Goal: Communication & Community: Answer question/provide support

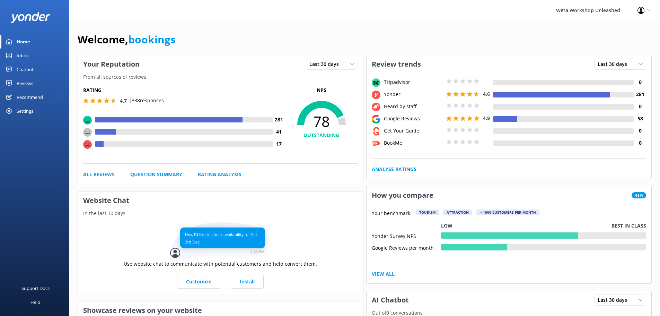
click at [29, 80] on div "Reviews" at bounding box center [25, 83] width 17 height 14
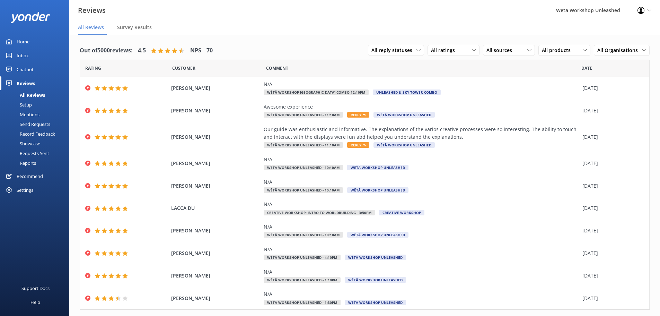
click at [642, 8] on icon at bounding box center [640, 10] width 7 height 7
click at [535, 22] on nav "All Reviews Survey Results" at bounding box center [364, 28] width 591 height 14
click at [614, 11] on div "Wētā Workshop Unleashed" at bounding box center [587, 10] width 81 height 21
click at [491, 23] on nav "All Reviews Survey Results" at bounding box center [364, 28] width 591 height 14
click at [358, 143] on span "Reply" at bounding box center [358, 145] width 22 height 6
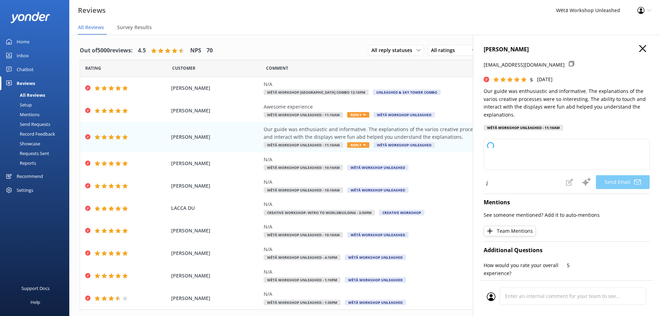
type textarea "Kia ora [PERSON_NAME], Thank you so much for your wonderful feedback! We're del…"
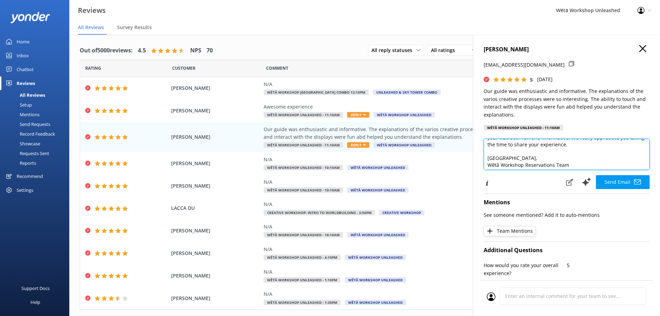
scroll to position [37, 0]
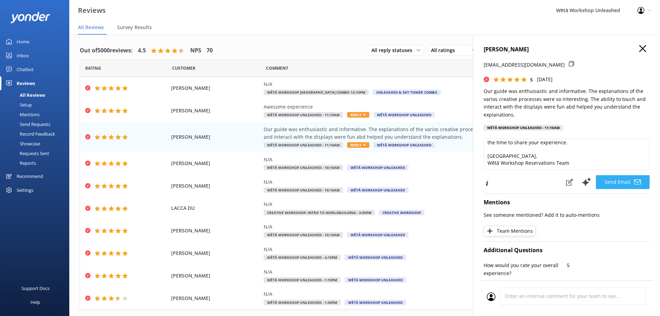
click at [634, 181] on icon at bounding box center [637, 181] width 7 height 7
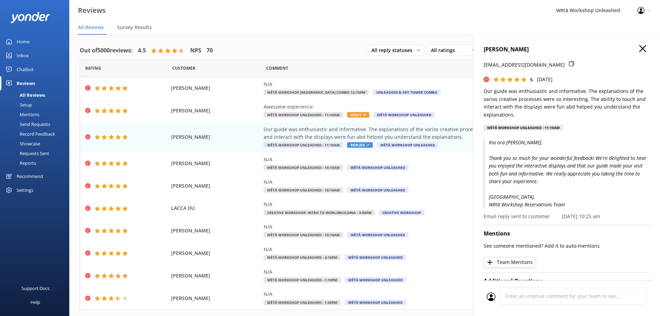
click at [642, 44] on div "[PERSON_NAME] [EMAIL_ADDRESS][DOMAIN_NAME] 5 [DATE] Our guide was enthusiastic …" at bounding box center [566, 193] width 187 height 316
click at [639, 47] on use "button" at bounding box center [642, 48] width 7 height 7
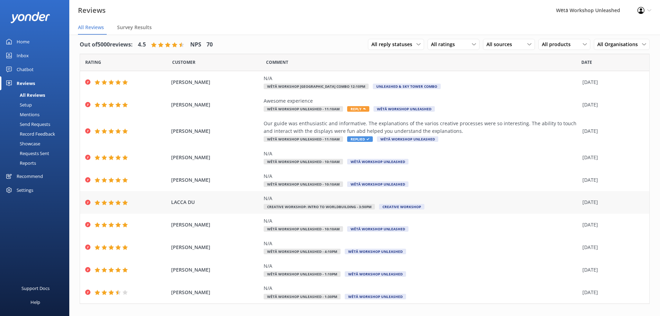
scroll to position [0, 0]
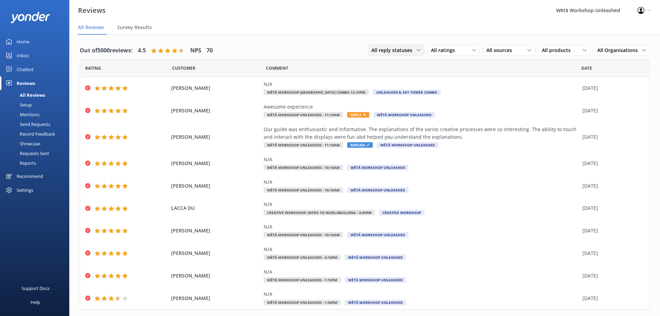
click at [394, 54] on span "All reply statuses" at bounding box center [393, 50] width 45 height 8
click at [394, 77] on div "Needs a reply" at bounding box center [385, 78] width 27 height 7
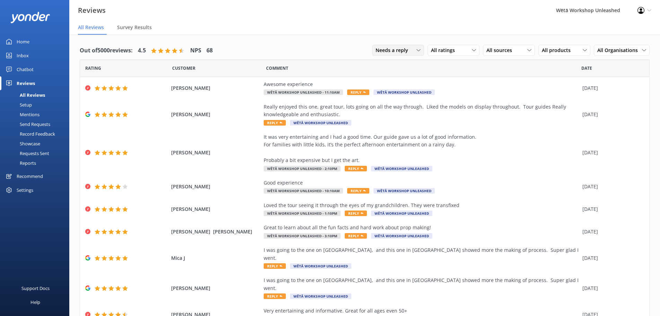
click at [401, 51] on span "Needs a reply" at bounding box center [394, 50] width 37 height 8
click at [402, 67] on div "All reply statuses" at bounding box center [393, 64] width 34 height 7
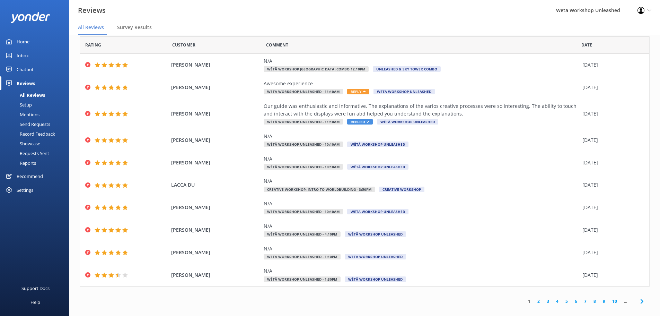
scroll to position [14, 0]
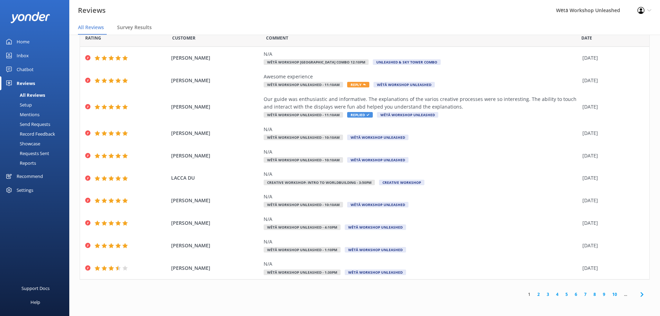
click at [534, 292] on link "2" at bounding box center [538, 294] width 9 height 7
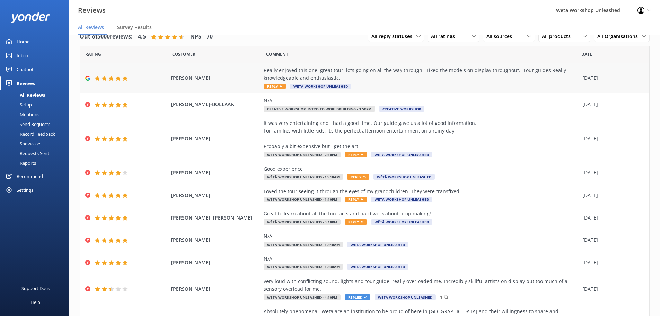
click at [268, 82] on div "Really enjoyed this one, great tour, lots going on all the way through. Liked t…" at bounding box center [421, 78] width 315 height 23
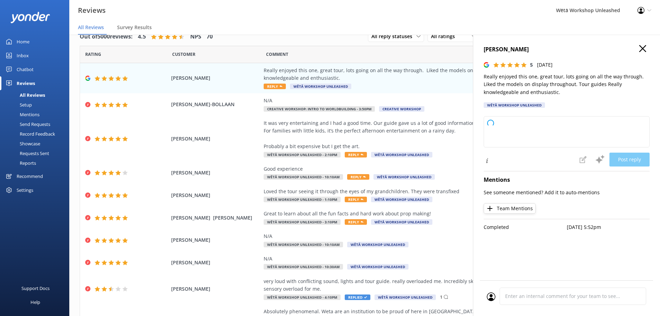
type textarea "[PERSON_NAME] ora and thank you so much for your wonderful feedback! We're thri…"
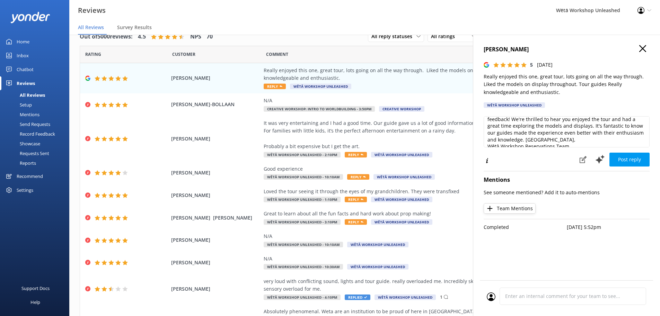
scroll to position [17, 0]
click at [600, 160] on use at bounding box center [599, 159] width 9 height 9
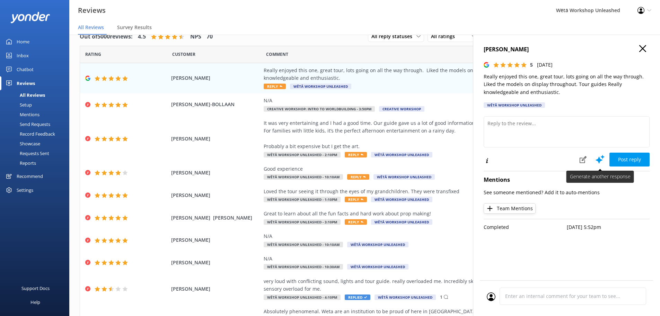
scroll to position [0, 0]
type textarea "[PERSON_NAME] ora and thank you so much for your wonderful feedback! We're thri…"
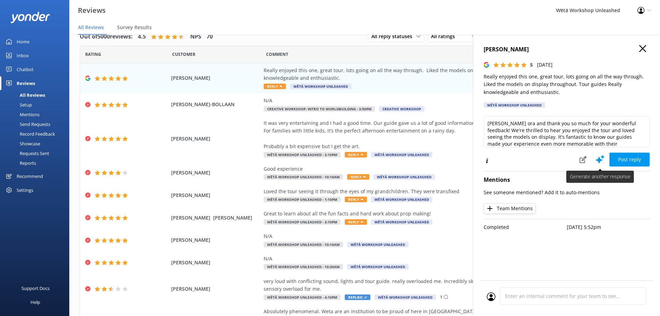
click at [599, 157] on icon at bounding box center [600, 159] width 10 height 10
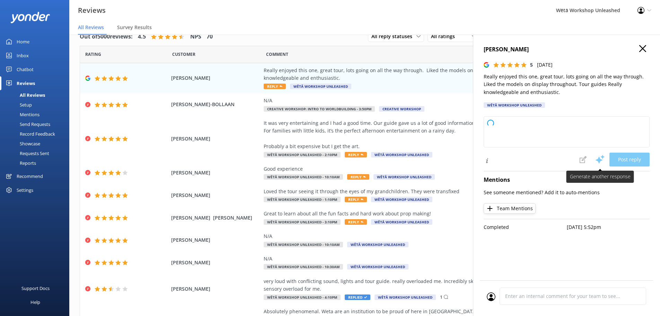
type textarea "[PERSON_NAME] ora and thank you so much for your wonderful feedback! We're thri…"
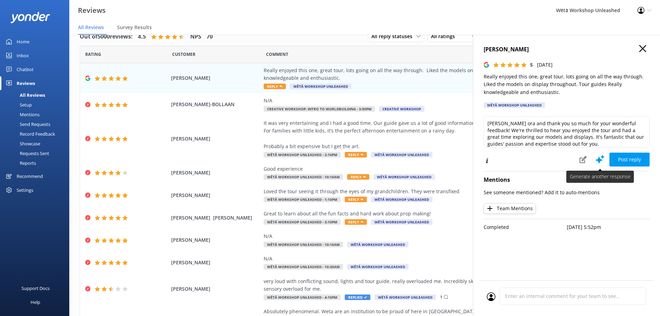
click at [600, 157] on icon at bounding box center [600, 159] width 10 height 10
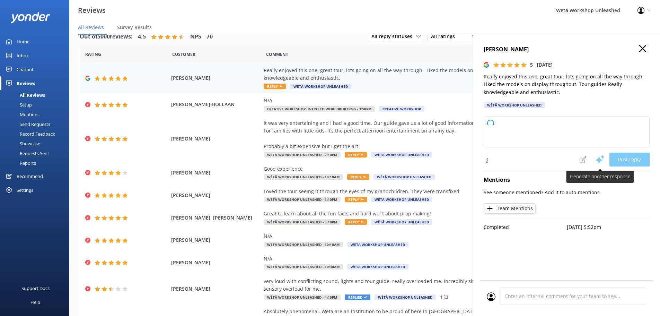
type textarea "Kia ora, Thank you so much for your awesome feedback! We're thrilled to hear yo…"
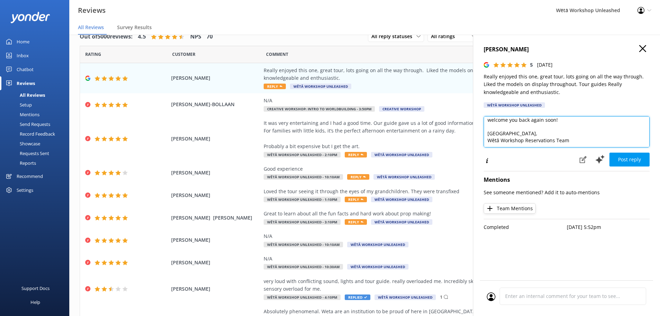
scroll to position [30, 0]
click at [511, 128] on textarea "Kia ora, Thank you so much for your awesome feedback! We're thrilled to hear yo…" at bounding box center [567, 131] width 166 height 31
click at [563, 132] on textarea "Kia ora, Thank you so much for your awesome feedback! We're thrilled to hear yo…" at bounding box center [567, 131] width 166 height 31
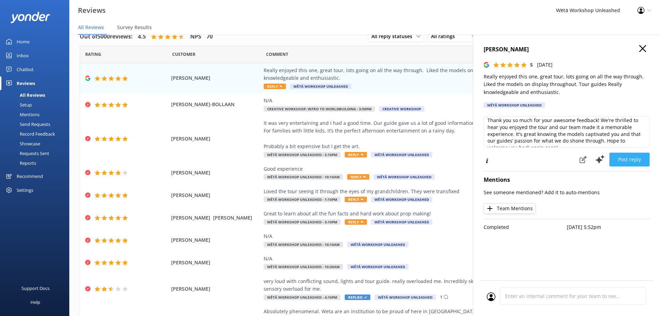
click at [634, 161] on button "Post reply" at bounding box center [629, 159] width 40 height 14
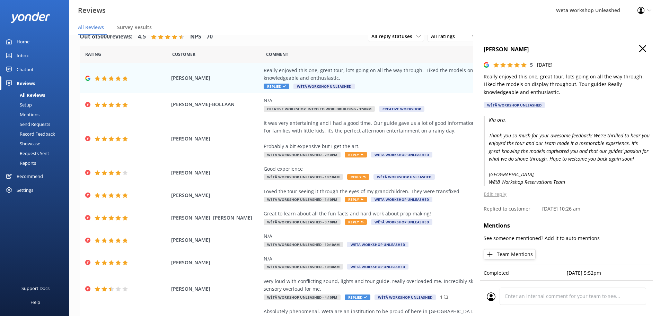
click at [639, 47] on icon "button" at bounding box center [642, 48] width 7 height 7
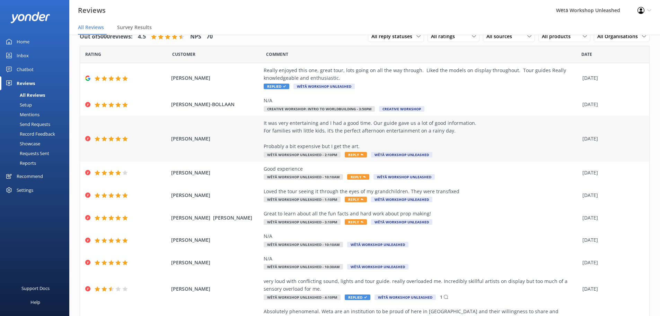
click at [350, 142] on div "It was very entertaining and I had a good time. Our guide gave us a lot of good…" at bounding box center [421, 134] width 315 height 31
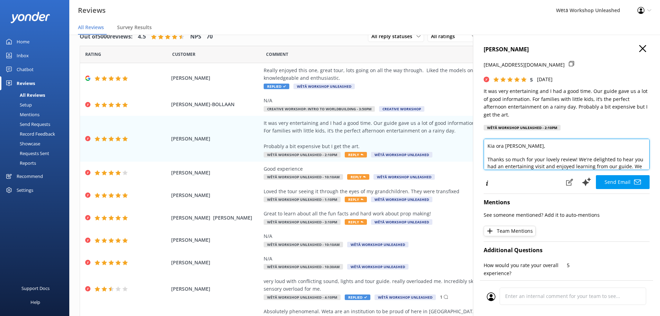
click at [524, 144] on textarea "Kia ora [PERSON_NAME], Thanks so much for your lovely review! We're delighted t…" at bounding box center [567, 154] width 166 height 31
click at [517, 145] on textarea "Kia ora [PERSON_NAME], Thanks so much for your lovely review! We're delighted t…" at bounding box center [567, 154] width 166 height 31
type textarea "Kia ora [PERSON_NAME], Thanks so much for your lovely review! We're delighted t…"
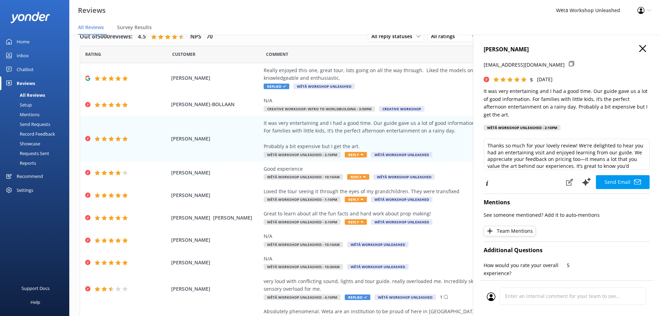
click at [645, 166] on div "[PERSON_NAME] [EMAIL_ADDRESS][DOMAIN_NAME] 5 [DATE] It was very entertaining an…" at bounding box center [566, 193] width 187 height 316
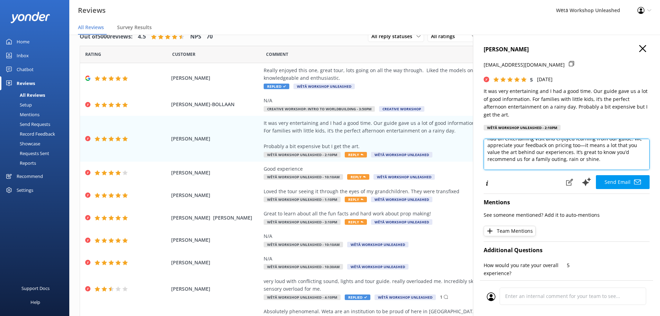
click at [569, 151] on textarea "Kia ora [PERSON_NAME], Thanks so much for your lovely review! We're delighted t…" at bounding box center [567, 154] width 166 height 31
click at [591, 151] on textarea "Kia ora [PERSON_NAME], Thanks so much for your lovely review! We're delighted t…" at bounding box center [567, 154] width 166 height 31
click at [542, 152] on textarea "Kia ora [PERSON_NAME], Thanks so much for your lovely review! We're delighted t…" at bounding box center [567, 154] width 166 height 31
click at [577, 152] on textarea "Kia ora [PERSON_NAME], Thanks so much for your lovely review! We're delighted t…" at bounding box center [567, 154] width 166 height 31
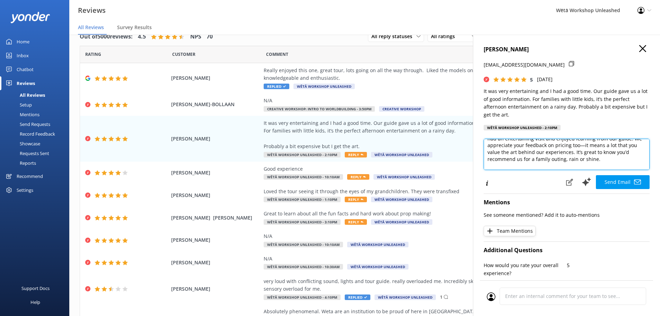
click at [577, 152] on textarea "Kia ora [PERSON_NAME], Thanks so much for your lovely review! We're delighted t…" at bounding box center [567, 154] width 166 height 31
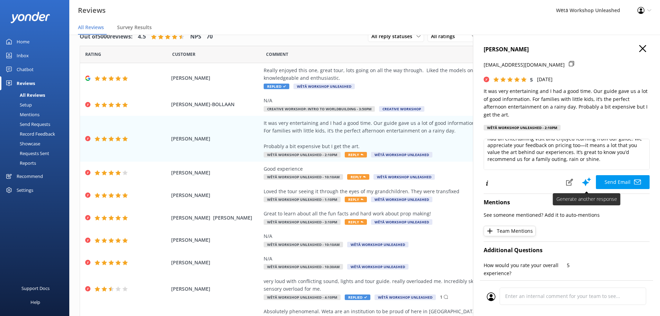
click at [585, 179] on use at bounding box center [586, 181] width 9 height 9
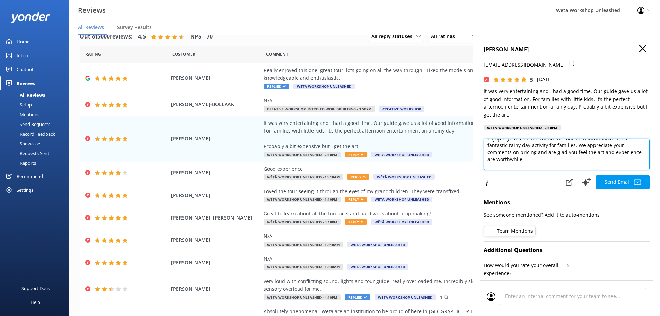
click at [591, 153] on textarea "Kia ora [PERSON_NAME], Thank you for sharing your wonderful feedback! We're thr…" at bounding box center [567, 154] width 166 height 31
drag, startPoint x: 591, startPoint y: 153, endPoint x: 610, endPoint y: 153, distance: 18.7
click at [610, 153] on textarea "Kia ora [PERSON_NAME], Thank you for sharing your wonderful feedback! We're thr…" at bounding box center [567, 154] width 166 height 31
click at [535, 146] on textarea "Kia ora [PERSON_NAME], Thank you for sharing your wonderful feedback! We're thr…" at bounding box center [567, 154] width 166 height 31
click at [536, 151] on textarea "Kia ora [PERSON_NAME], Thank you for sharing your wonderful feedback! We're thr…" at bounding box center [567, 154] width 166 height 31
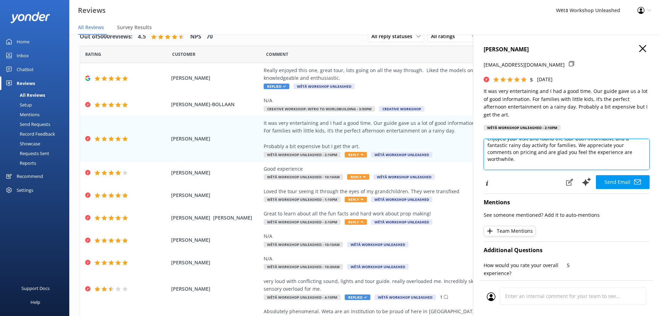
click at [552, 154] on textarea "Kia ora [PERSON_NAME], Thank you for sharing your wonderful feedback! We're thr…" at bounding box center [567, 154] width 166 height 31
click at [532, 157] on textarea "Kia ora [PERSON_NAME], Thank you for sharing your wonderful feedback! We're thr…" at bounding box center [567, 154] width 166 height 31
click at [621, 154] on textarea "Kia ora [PERSON_NAME], Thank you for sharing your wonderful feedback! We're thr…" at bounding box center [567, 154] width 166 height 31
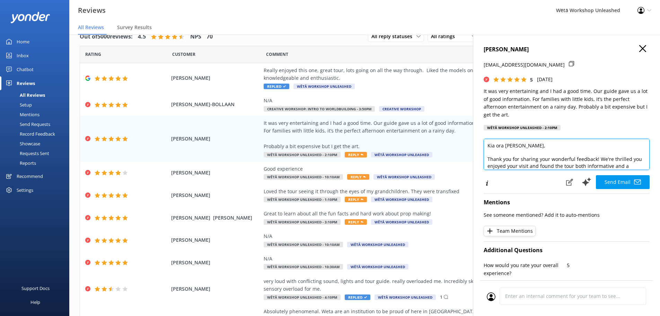
scroll to position [0, 0]
type textarea "Kia ora [PERSON_NAME], Thank you for sharing your wonderful feedback! We're thr…"
click at [645, 168] on div "[PERSON_NAME] [EMAIL_ADDRESS][DOMAIN_NAME] 5 [DATE] It was very entertaining an…" at bounding box center [566, 193] width 187 height 316
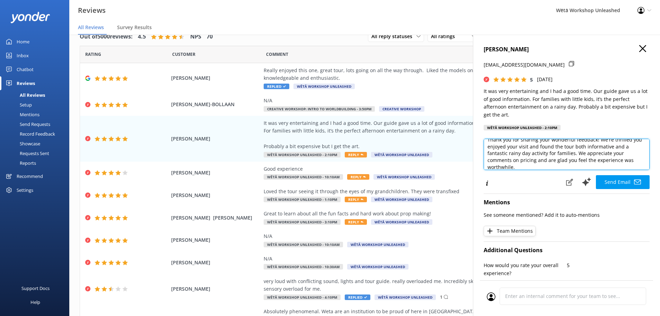
scroll to position [28, 0]
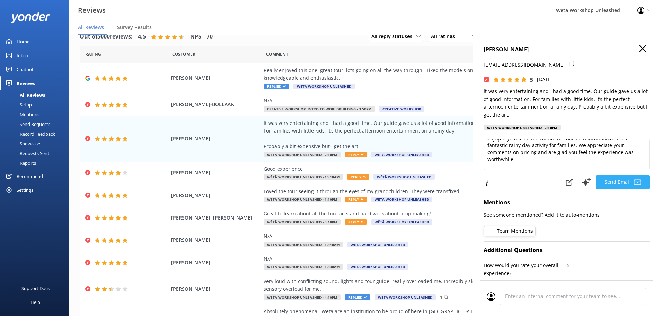
click at [634, 183] on icon at bounding box center [637, 181] width 7 height 7
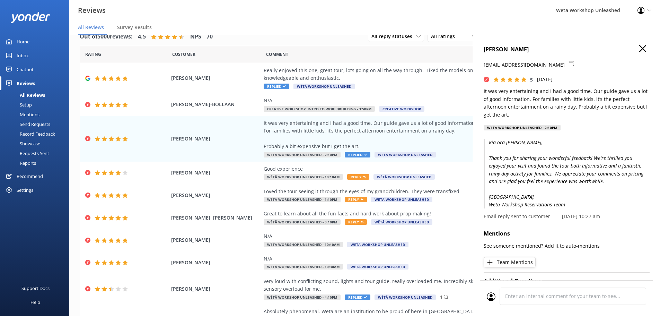
click at [639, 49] on icon "button" at bounding box center [642, 48] width 7 height 7
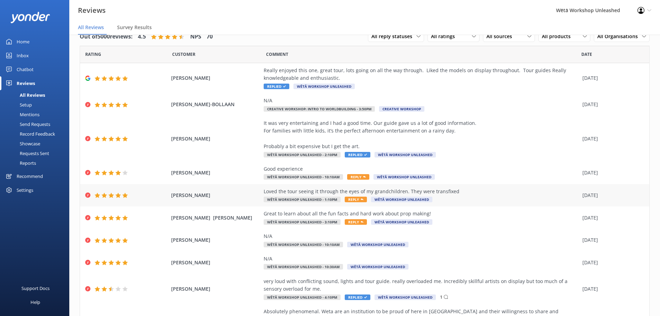
click at [351, 198] on span "Reply" at bounding box center [356, 199] width 22 height 6
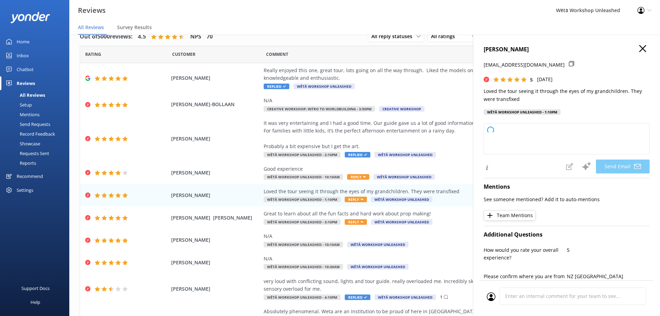
type textarea "Kia ora [PERSON_NAME], Thank you so much for your kind words! It’s wonderful to…"
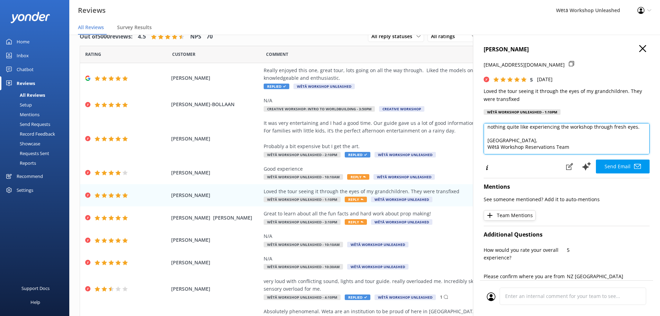
scroll to position [37, 0]
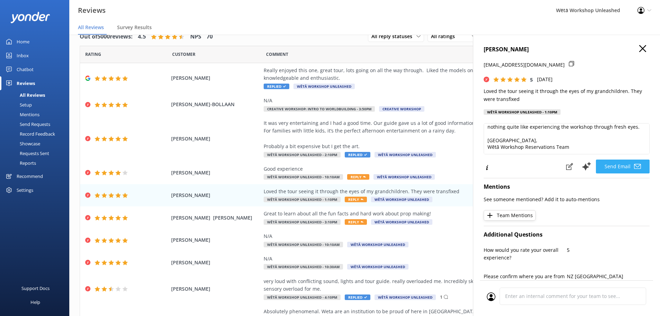
click at [637, 162] on button "Send Email" at bounding box center [623, 166] width 54 height 14
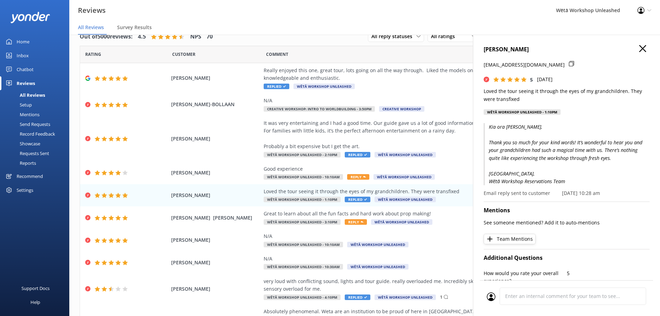
click at [639, 47] on icon "button" at bounding box center [642, 48] width 7 height 7
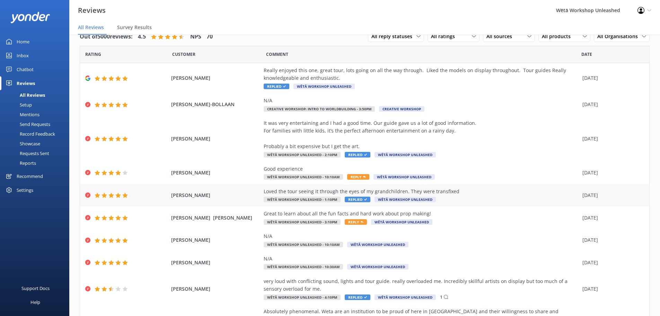
scroll to position [55, 0]
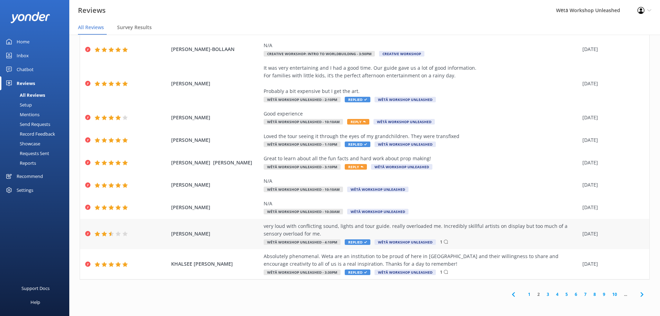
click at [419, 230] on div "very loud with conflicting sound, lights and tour guide. really overloaded me. …" at bounding box center [421, 230] width 315 height 16
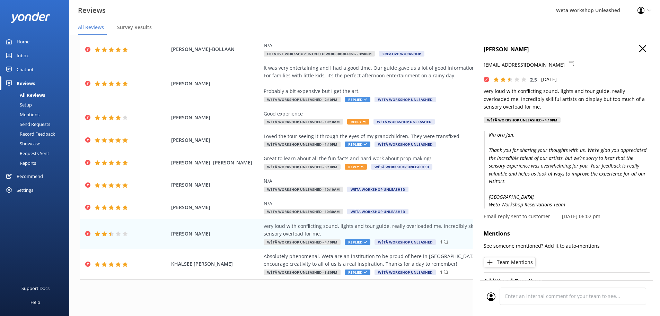
click at [639, 48] on use "button" at bounding box center [642, 48] width 7 height 7
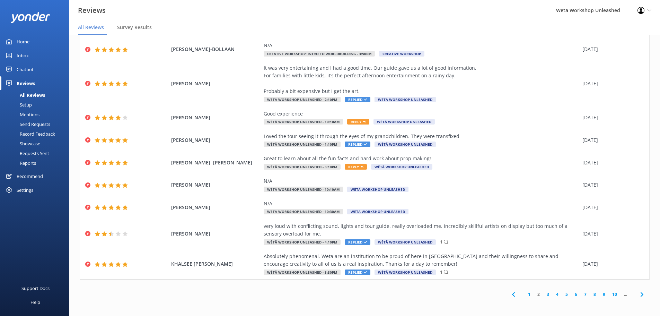
click at [543, 293] on link "3" at bounding box center [547, 294] width 9 height 7
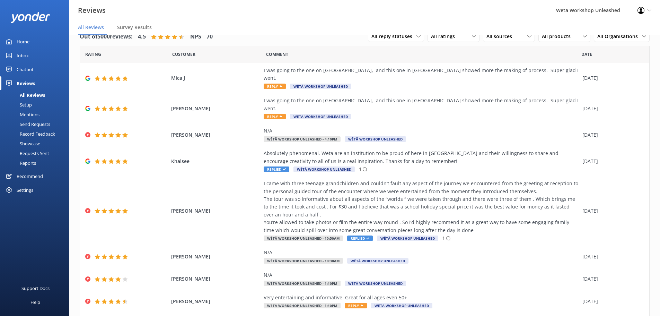
scroll to position [63, 0]
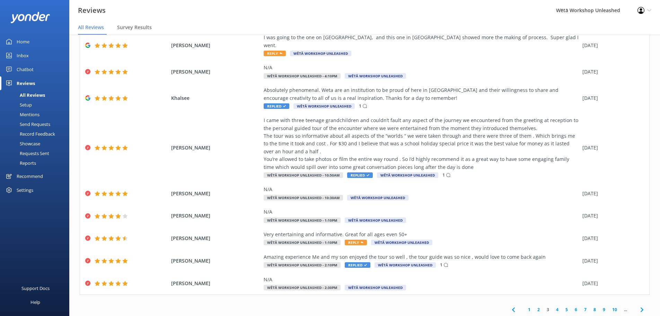
click at [524, 306] on link "1" at bounding box center [528, 309] width 9 height 7
